Goal: Check status

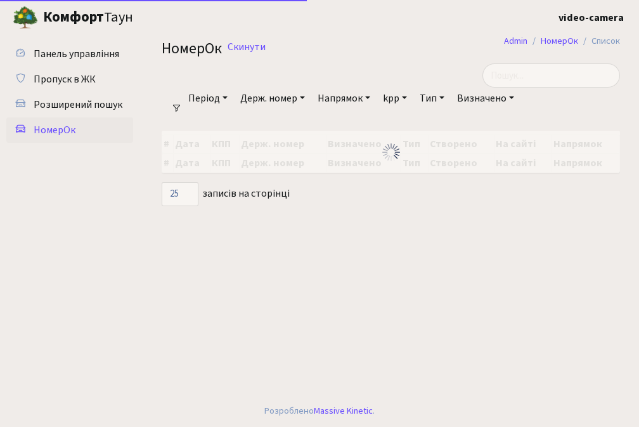
select select "25"
click at [582, 78] on input "search" at bounding box center [551, 75] width 138 height 24
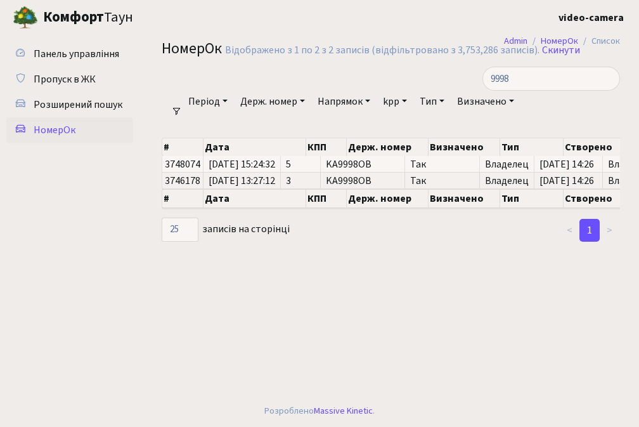
drag, startPoint x: 413, startPoint y: 29, endPoint x: 424, endPoint y: 44, distance: 19.0
click at [413, 29] on header "[PERSON_NAME] video-camera Мій обліковий запис Вийти" at bounding box center [319, 17] width 639 height 35
click at [506, 78] on input "9998" at bounding box center [551, 79] width 138 height 24
type input "0998"
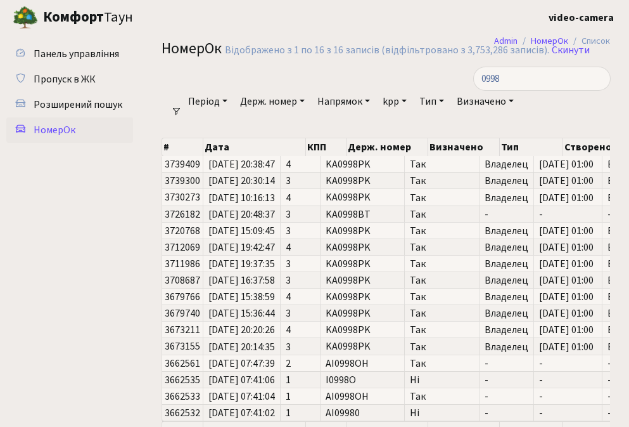
click at [29, 295] on ul "Панель управління Пропуск в ЖК Розширений пошук [GEOGRAPHIC_DATA]" at bounding box center [69, 254] width 127 height 427
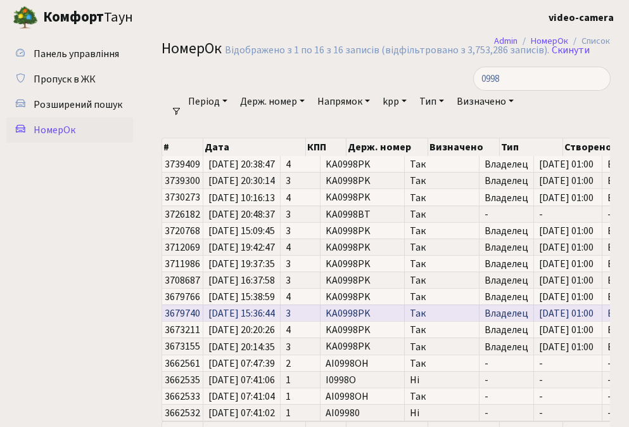
click at [273, 309] on span "[DATE] 15:36:44" at bounding box center [241, 313] width 67 height 10
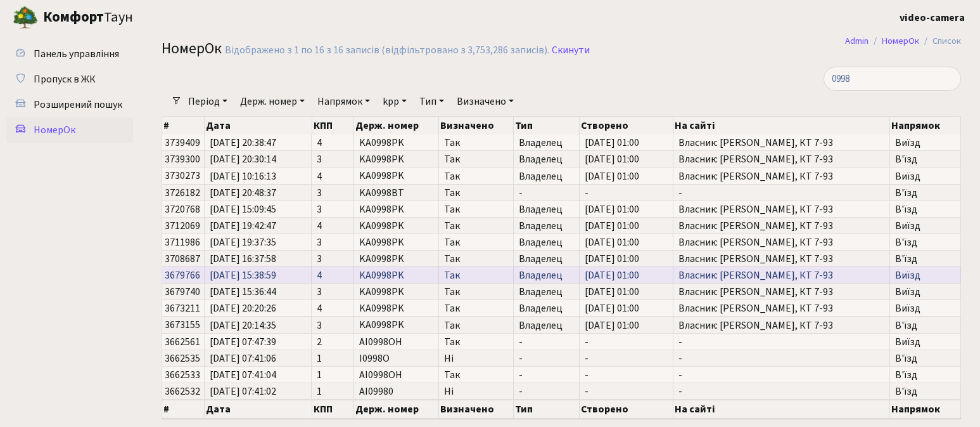
click at [257, 275] on span "[DATE] 15:38:59" at bounding box center [258, 275] width 96 height 10
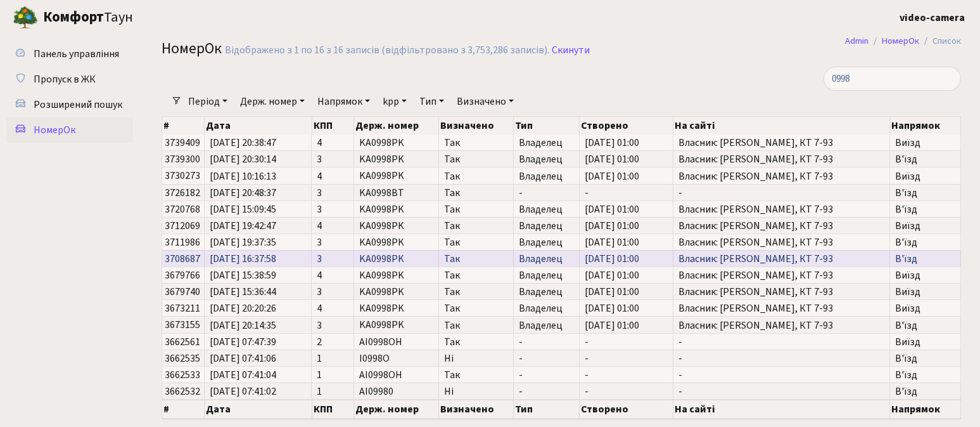
click at [250, 258] on span "[DATE] 16:37:58" at bounding box center [258, 258] width 96 height 10
